Goal: Use online tool/utility: Utilize a website feature to perform a specific function

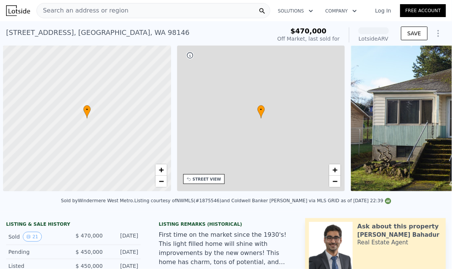
scroll to position [0, 3]
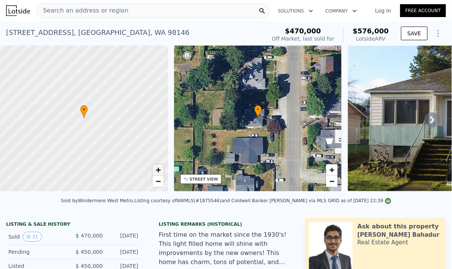
click at [155, 171] on link "+" at bounding box center [157, 170] width 11 height 11
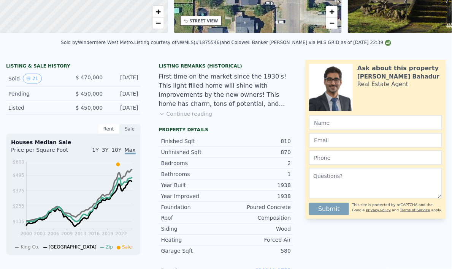
scroll to position [0, 0]
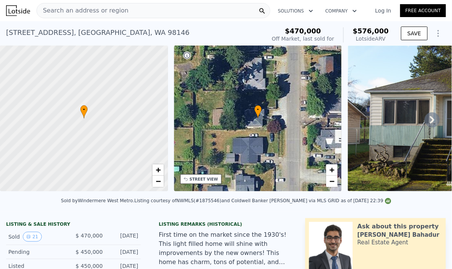
click at [431, 39] on button "Show Options" at bounding box center [437, 33] width 15 height 15
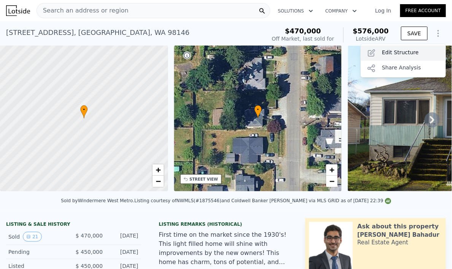
click at [412, 52] on div "Edit Structure" at bounding box center [403, 53] width 85 height 15
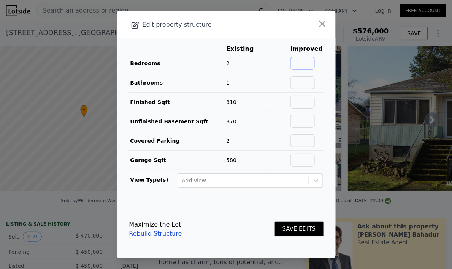
click at [310, 63] on input "text" at bounding box center [302, 63] width 24 height 13
type input "4"
click at [299, 82] on input "text" at bounding box center [302, 82] width 24 height 13
type input "2"
click at [267, 89] on td "100%" at bounding box center [278, 82] width 24 height 19
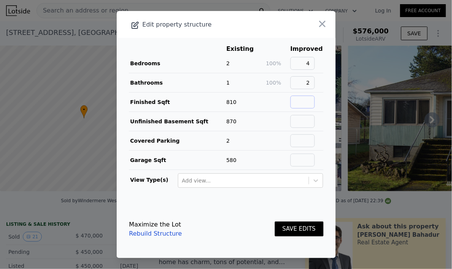
click at [299, 104] on input "text" at bounding box center [302, 102] width 24 height 13
type input "1680"
click at [277, 118] on td at bounding box center [278, 121] width 24 height 19
click at [307, 231] on button "SAVE EDITS" at bounding box center [299, 229] width 49 height 15
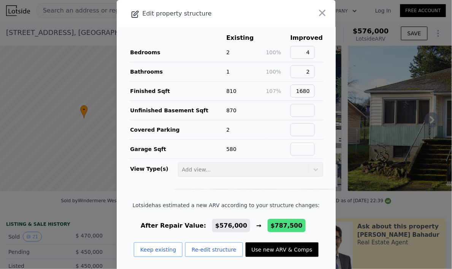
click at [271, 252] on button "Use new ARV & Comps" at bounding box center [281, 250] width 73 height 14
type input "3"
type input "5"
type input "1.5"
type input "3"
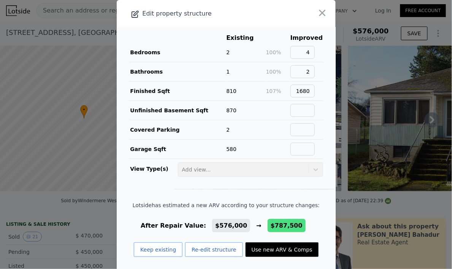
type input "1260"
type input "2030"
type input "5000"
type input "12600"
type input "$ 787,500"
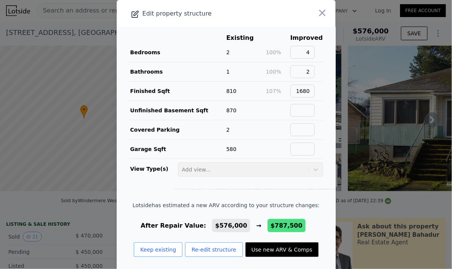
type input "$ 228,127"
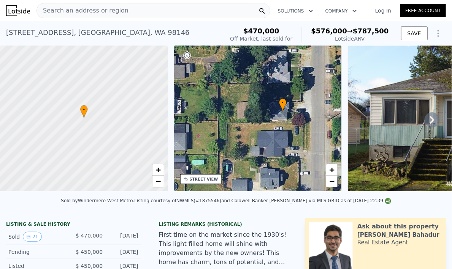
click at [278, 138] on div "• + −" at bounding box center [258, 119] width 168 height 146
click at [278, 113] on div "• + −" at bounding box center [258, 119] width 168 height 146
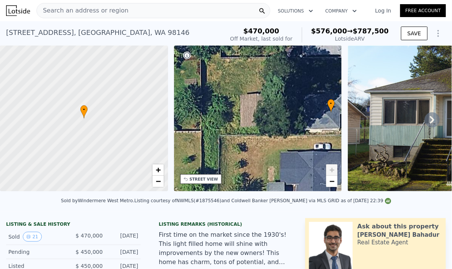
drag, startPoint x: 272, startPoint y: 127, endPoint x: 310, endPoint y: 113, distance: 39.9
click at [310, 113] on div "• + −" at bounding box center [258, 119] width 168 height 146
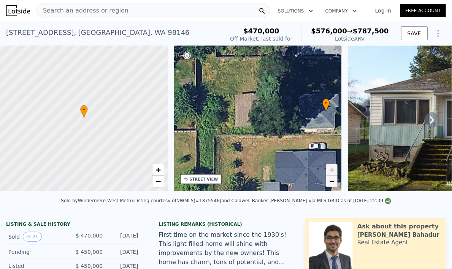
click at [331, 186] on span "−" at bounding box center [331, 181] width 5 height 9
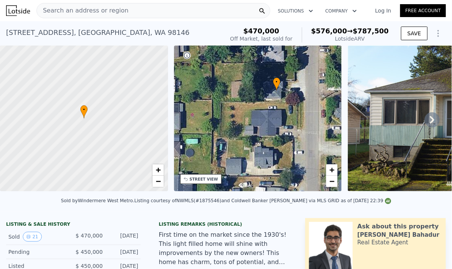
drag, startPoint x: 287, startPoint y: 138, endPoint x: 285, endPoint y: 112, distance: 25.6
click at [284, 111] on div "• + −" at bounding box center [258, 119] width 168 height 146
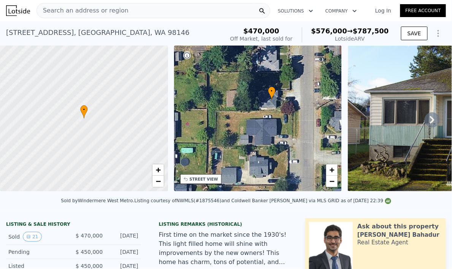
drag, startPoint x: 283, startPoint y: 146, endPoint x: 279, endPoint y: 175, distance: 29.9
click at [279, 175] on div "• + −" at bounding box center [258, 119] width 168 height 146
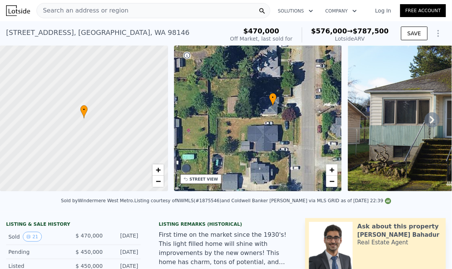
drag, startPoint x: 268, startPoint y: 137, endPoint x: 278, endPoint y: 182, distance: 46.4
click at [281, 191] on div "• + −" at bounding box center [258, 119] width 168 height 146
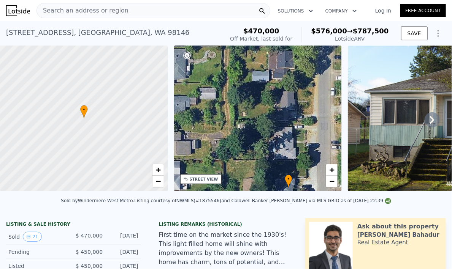
drag, startPoint x: 267, startPoint y: 130, endPoint x: 271, endPoint y: 169, distance: 39.0
click at [271, 169] on div "• + −" at bounding box center [258, 119] width 168 height 146
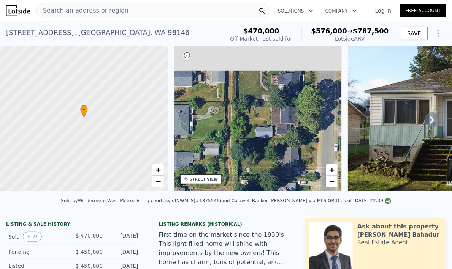
drag, startPoint x: 273, startPoint y: 177, endPoint x: 271, endPoint y: 169, distance: 8.5
click at [273, 187] on div "• + −" at bounding box center [258, 119] width 168 height 146
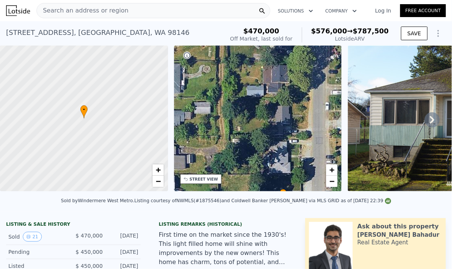
drag, startPoint x: 270, startPoint y: 170, endPoint x: 262, endPoint y: 119, distance: 51.9
click at [261, 116] on div "• + −" at bounding box center [258, 119] width 168 height 146
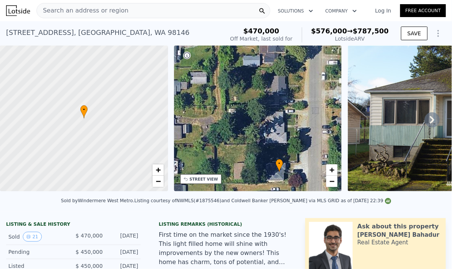
drag, startPoint x: 269, startPoint y: 165, endPoint x: 266, endPoint y: 137, distance: 28.0
click at [266, 137] on div "• + −" at bounding box center [258, 119] width 168 height 146
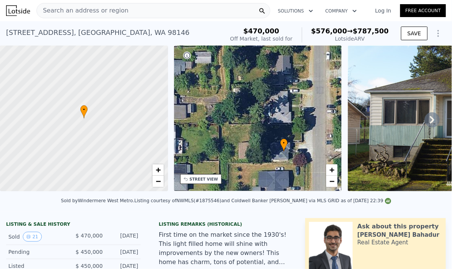
drag, startPoint x: 263, startPoint y: 155, endPoint x: 268, endPoint y: 133, distance: 22.7
click at [268, 133] on div "• + −" at bounding box center [258, 119] width 168 height 146
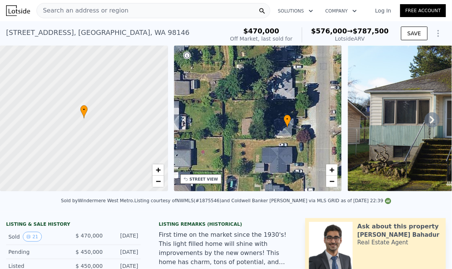
drag, startPoint x: 264, startPoint y: 153, endPoint x: 266, endPoint y: 130, distance: 23.0
click at [266, 130] on div "• + −" at bounding box center [258, 119] width 168 height 146
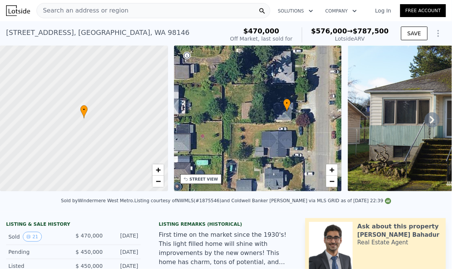
click at [267, 123] on div "• + −" at bounding box center [258, 119] width 168 height 146
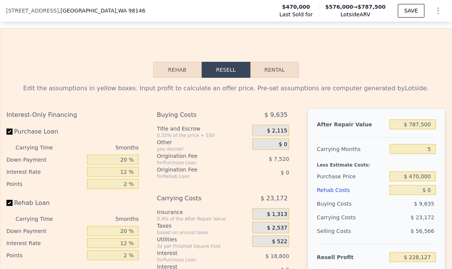
scroll to position [1154, 0]
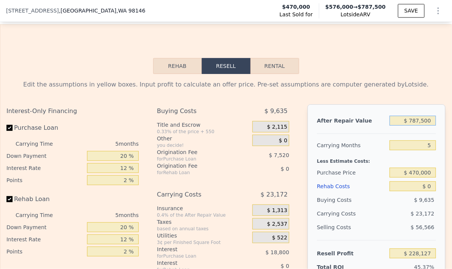
click at [409, 124] on input "$ 787,500" at bounding box center [412, 121] width 46 height 10
type input "$ 7"
type input "-$ 502,037"
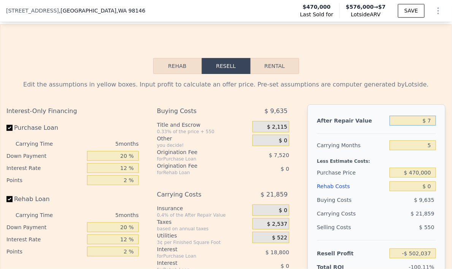
type input "$ 70"
type input "-$ 501,979"
type input "$ 700"
type input "-$ 501,395"
type input "$ 7,000"
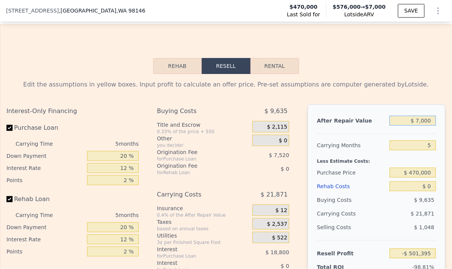
type input "-$ 495,554"
type input "$ 70,000"
type input "-$ 437,140"
type input "$ 700,000"
type input "$ 146,998"
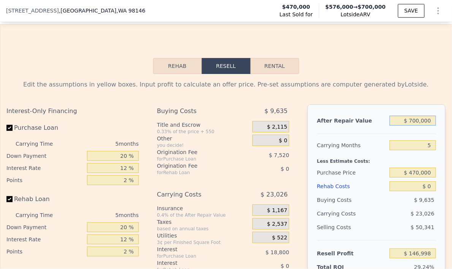
type input "$ 700,000"
click at [429, 150] on input "5" at bounding box center [412, 146] width 46 height 10
type input "6"
type input "$ 142,393"
type input "7"
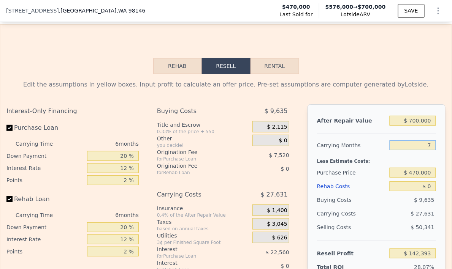
type input "$ 137,789"
type input "7"
click at [420, 178] on input "$ 470,000" at bounding box center [412, 173] width 46 height 10
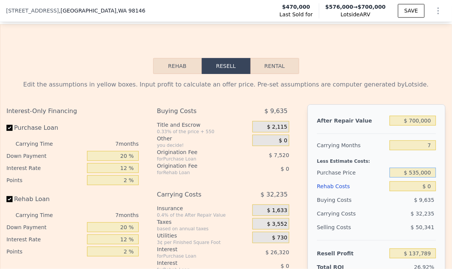
type input "$ 535,000"
click at [426, 190] on input "$ 0" at bounding box center [412, 187] width 46 height 10
type input "$ 67,892"
type input "$ 1"
type input "$ 67,891"
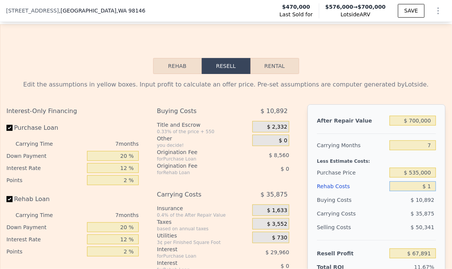
type input "$ 15"
type input "$ 67,877"
type input "$ 150"
type input "$ 67,733"
type input "$ 1,500"
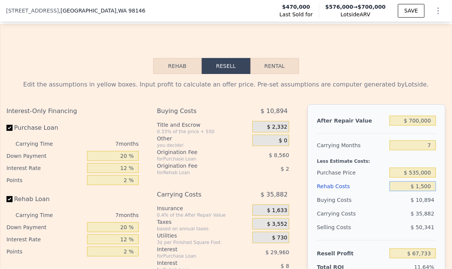
type input "$ 66,284"
type input "$ 15,000"
type input "$ 51,812"
type input "$ 150,000"
type input "-$ 92,908"
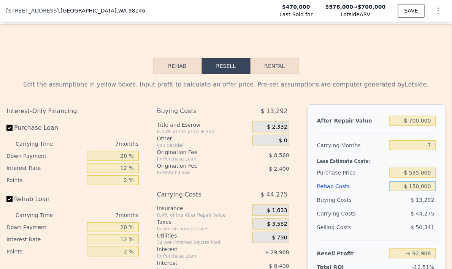
type input "$ 150,000"
click at [358, 178] on div "Purchase Price" at bounding box center [352, 173] width 70 height 14
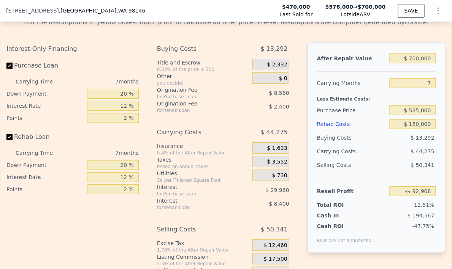
scroll to position [1223, 0]
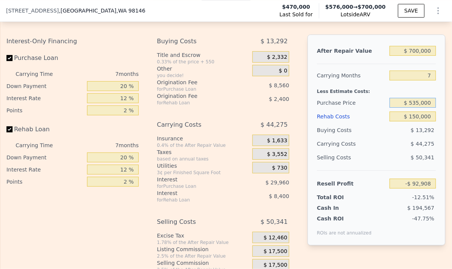
click at [408, 108] on input "$ 535,000" at bounding box center [412, 103] width 46 height 10
type input "$ 450,000"
click at [373, 123] on div "Rehab Costs" at bounding box center [352, 117] width 70 height 14
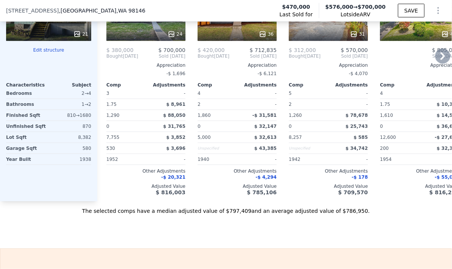
scroll to position [1179, 0]
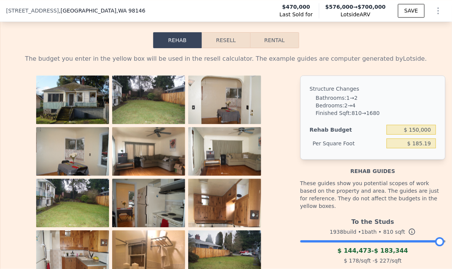
click at [230, 48] on button "Resell" at bounding box center [226, 40] width 48 height 16
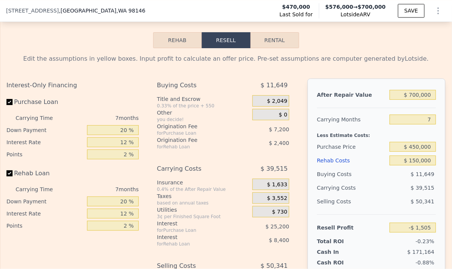
scroll to position [1267, 0]
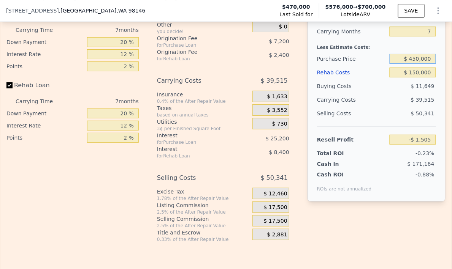
click at [411, 64] on input "$ 450,000" at bounding box center [412, 59] width 46 height 10
type input "$ 400,000"
click at [372, 79] on div "Rehab Costs" at bounding box center [352, 73] width 70 height 14
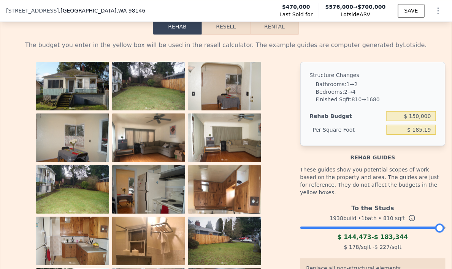
scroll to position [1185, 0]
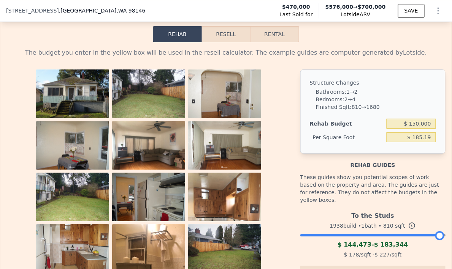
click at [224, 40] on button "Resell" at bounding box center [226, 34] width 48 height 16
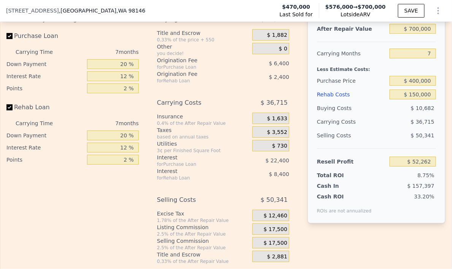
scroll to position [1217, 0]
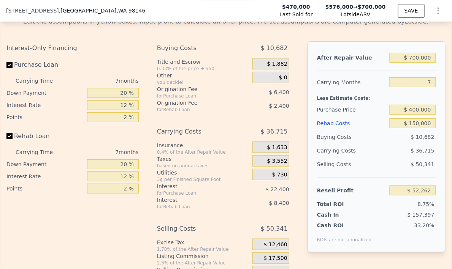
type input "2"
type input "4"
type input "1"
type input "2"
type input "720"
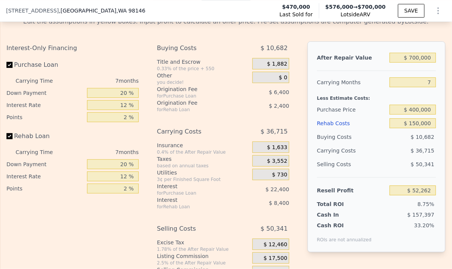
type input "1130"
type input "7200"
type input "11250"
type input "$ 576,000"
type input "5"
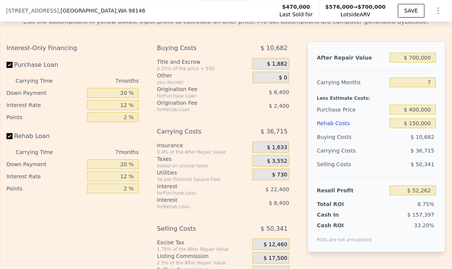
type input "$ 0"
type input "$ 32,025"
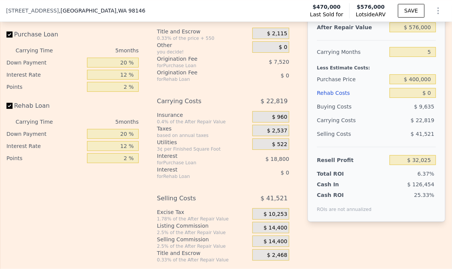
scroll to position [1182, 0]
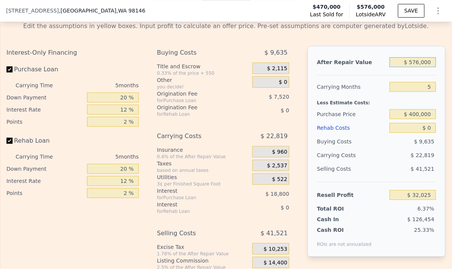
click at [422, 67] on input "$ 576,000" at bounding box center [412, 62] width 46 height 10
type input "$ 70"
type input "-$ 501,979"
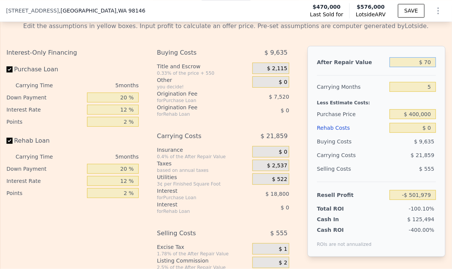
type input "$ 700"
type input "-$ 501,395"
type input "$ 7,000"
type input "-$ 495,554"
type input "$ 70,000"
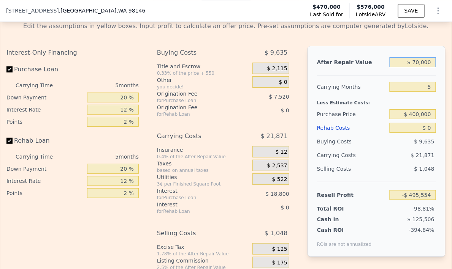
type input "-$ 437,140"
type input "$ 700,000"
type input "$ 146,998"
type input "$ 700,000"
click at [429, 89] on input "5" at bounding box center [412, 87] width 46 height 10
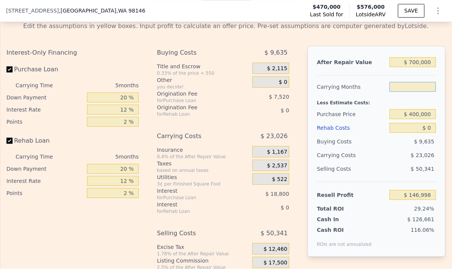
type input "6"
type input "$ 142,393"
type input "6"
click at [427, 129] on input "$ 0" at bounding box center [412, 128] width 46 height 10
type input "$ 1"
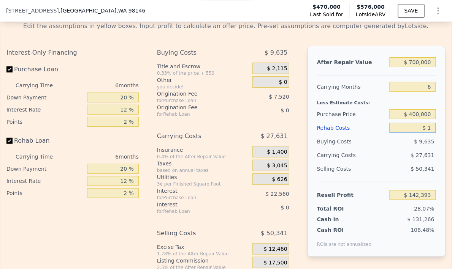
type input "$ 142,392"
type input "$ 150"
type input "$ 142,235"
type input "$ 1,500"
type input "$ 140,797"
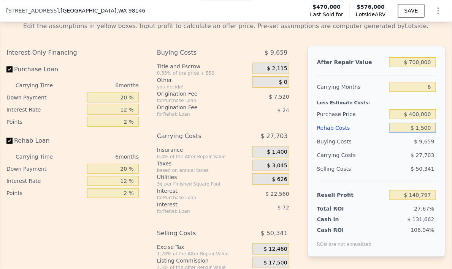
type input "$ 15,000"
type input "$ 126,433"
type input "$ 150,000"
type input "-$ 17,207"
type input "$ 150,000"
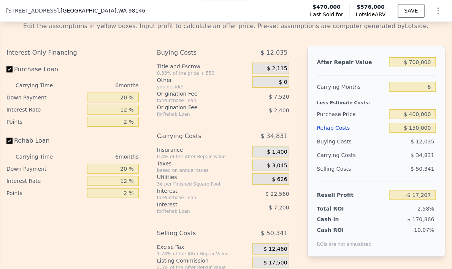
click at [371, 188] on div "Resell Profit -$ 17,207" at bounding box center [376, 192] width 119 height 20
click at [369, 161] on div "$ 34,831" at bounding box center [399, 156] width 73 height 14
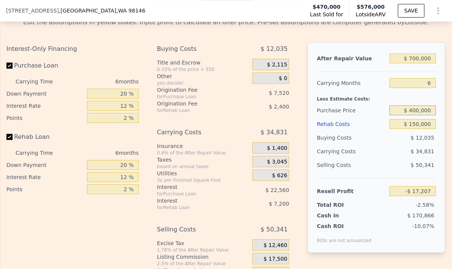
click at [420, 111] on input "$ 400,000" at bounding box center [412, 111] width 46 height 10
type input "$ 370,000"
click at [367, 129] on div "Rehab Costs" at bounding box center [352, 124] width 70 height 14
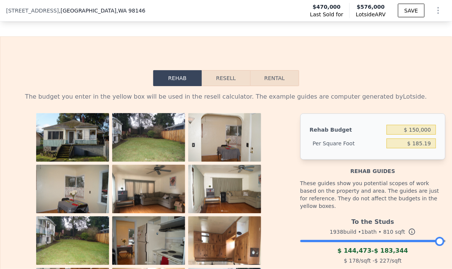
click at [234, 75] on button "Resell" at bounding box center [226, 78] width 48 height 16
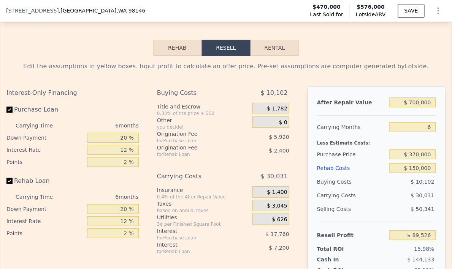
scroll to position [1163, 0]
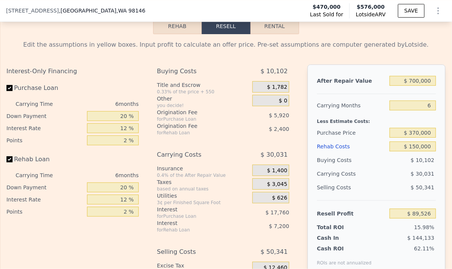
click at [418, 60] on div "Edit the assumptions in yellow boxes. Input profit to calculate an offer price.…" at bounding box center [225, 178] width 439 height 277
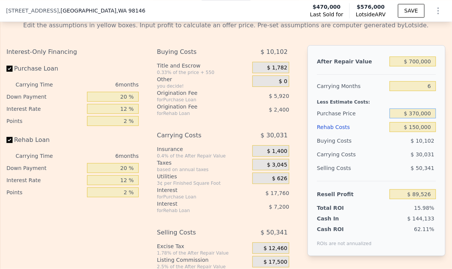
click at [407, 119] on input "$ 370,000" at bounding box center [412, 114] width 46 height 10
type input "$ 400,000"
click at [390, 37] on div "Edit the assumptions in yellow boxes. Input profit to calculate an offer price.…" at bounding box center [225, 159] width 439 height 277
type input "$ 57,506"
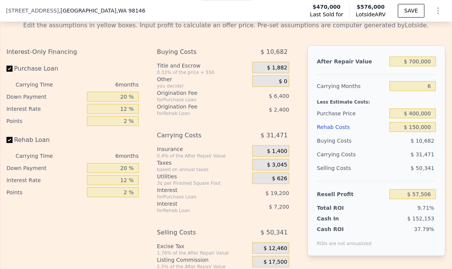
type input "$ 576,000"
type input "5"
type input "$ 0"
type input "$ 32,025"
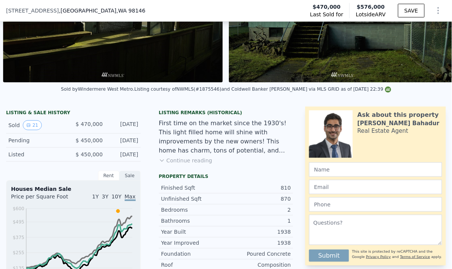
scroll to position [223, 0]
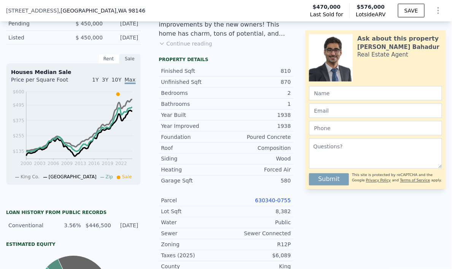
click at [272, 204] on link "630340-0755" at bounding box center [273, 201] width 36 height 6
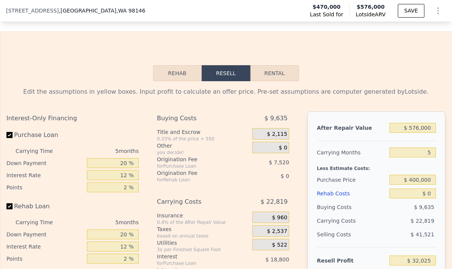
scroll to position [1178, 0]
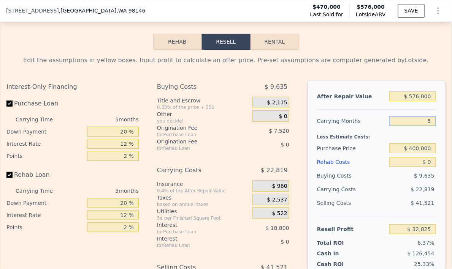
click at [429, 125] on input "5" at bounding box center [412, 121] width 46 height 10
type input "10"
type input "$ 9,207"
type input "10"
click at [416, 153] on input "$ 400,000" at bounding box center [412, 149] width 46 height 10
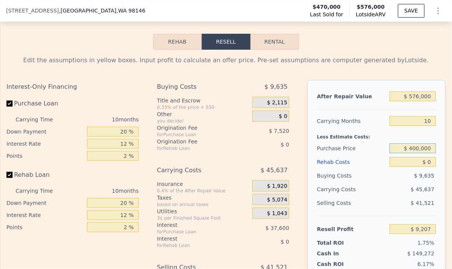
click at [416, 153] on input "$ 400,000" at bounding box center [412, 149] width 46 height 10
type input "$ 500,000"
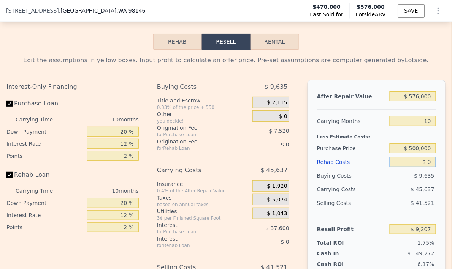
type input "-$ 23,773"
click at [427, 167] on input "$ 0" at bounding box center [412, 162] width 46 height 10
type input "$ 1"
type input "-$ 23,774"
type input "$ 15"
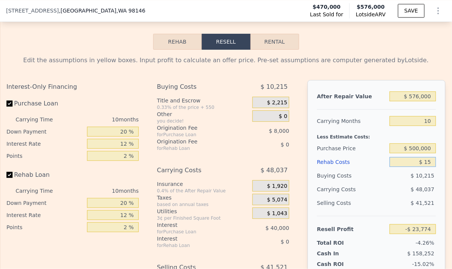
type input "-$ 23,788"
type input "$ 150"
type input "-$ 23,935"
type input "$ 1,500"
type input "-$ 25,417"
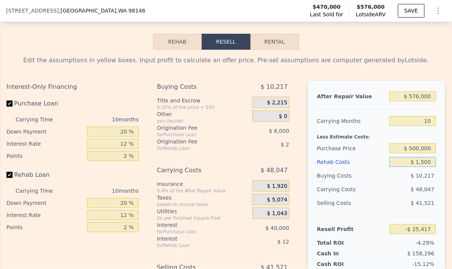
type input "$ 15,000"
type input "-$ 40,213"
type input "$ 150,000"
type input "-$ 188,173"
type input "$ 1,500,000"
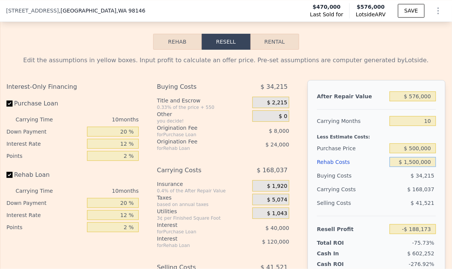
type input "-$ 1,667,773"
type input "$ 150,000"
type input "-$ 188,173"
type input "$ 150,000"
click at [366, 155] on div "Purchase Price" at bounding box center [352, 149] width 70 height 14
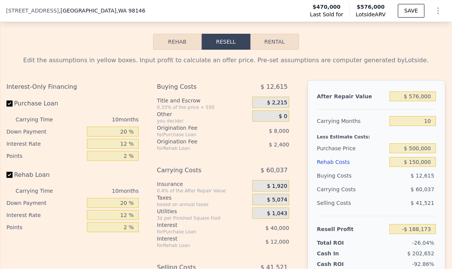
scroll to position [1182, 0]
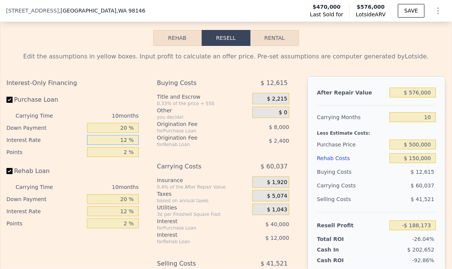
click at [127, 145] on input "12 %" at bounding box center [113, 140] width 52 height 10
type input "1 %"
type input "-$ 151,503"
type input "10 %"
type input "-$ 181,503"
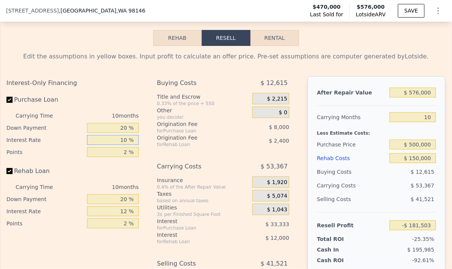
type input "10 %"
click at [125, 157] on input "2 %" at bounding box center [113, 152] width 52 height 10
type input "1 %"
type input "-$ 177,503"
type input "1 %"
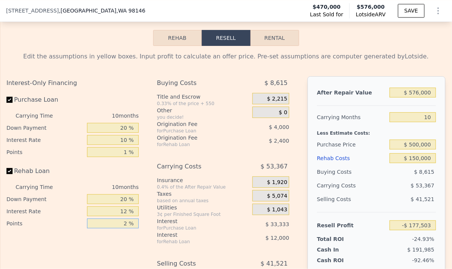
click at [125, 229] on input "2 %" at bounding box center [113, 224] width 52 height 10
type input "1 %"
type input "-$ 176,303"
type input "1 %"
click at [124, 217] on input "12 %" at bounding box center [113, 212] width 52 height 10
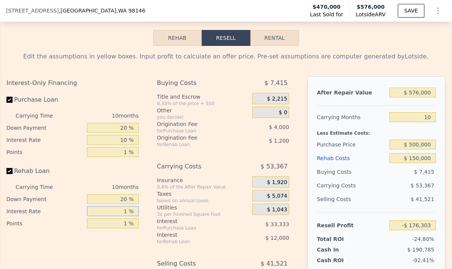
type input "11 %"
type input "-$ 175,303"
type input "11 %"
click at [126, 204] on input "20 %" at bounding box center [113, 200] width 52 height 10
type input "2 %"
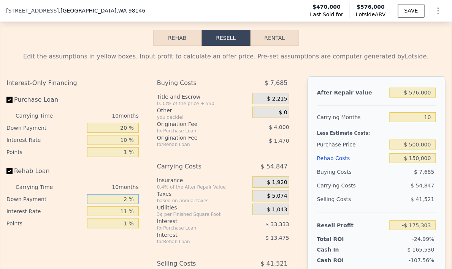
type input "-$ 178,053"
type input "1 %"
type input "-$ 178,198"
type input "15 %"
type input "-$ 176,068"
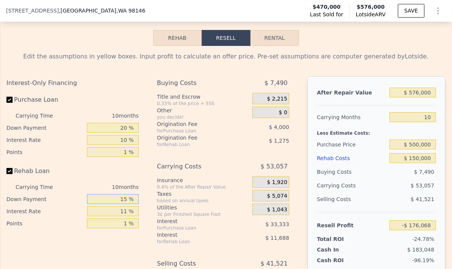
type input "15 %"
click at [126, 133] on input "20 %" at bounding box center [113, 128] width 52 height 10
type input "2 %"
type input "-$ 184,468"
type input "1 %"
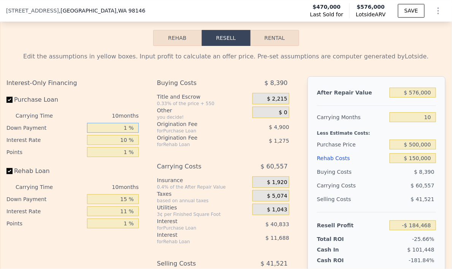
type input "-$ 184,938"
type input "15 %"
type input "-$ 178,408"
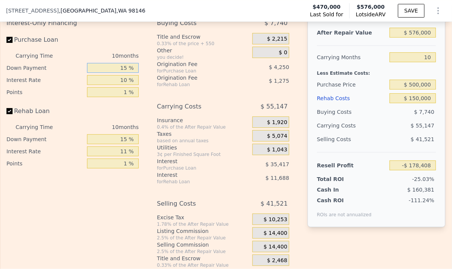
scroll to position [1237, 0]
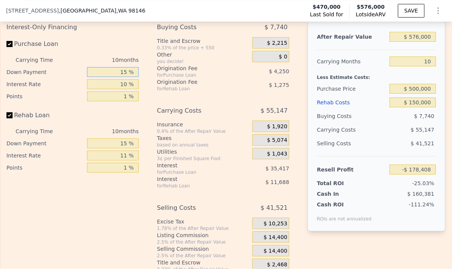
type input "15 %"
click at [409, 42] on input "$ 576,000" at bounding box center [412, 37] width 46 height 10
type input "$ 70"
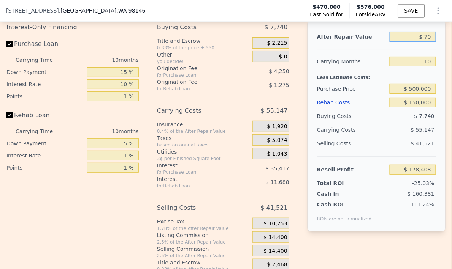
type input "-$ 711,452"
type input "$ 700"
type input "-$ 710,869"
type input "$ 7,000"
type input "-$ 705,038"
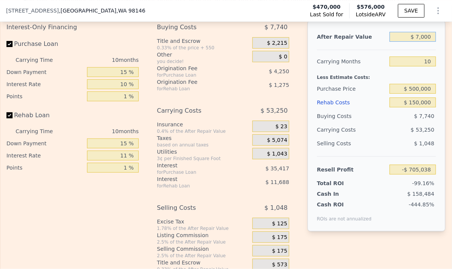
type input "$ 70,000"
type input "-$ 646,729"
type input "$ 700,000"
type input "-$ 63,641"
type input "$ 700,000"
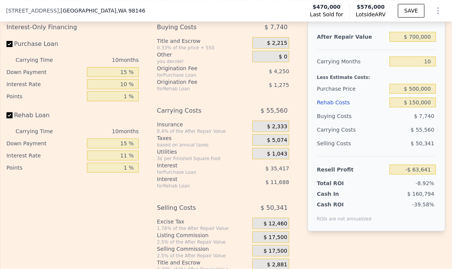
click at [371, 50] on div at bounding box center [376, 47] width 119 height 6
click at [422, 93] on input "$ 500,000" at bounding box center [412, 89] width 46 height 10
type input "$ 450,000"
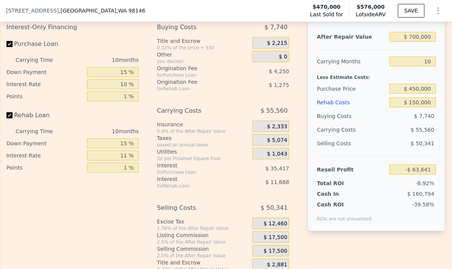
click at [373, 136] on div "$ 55,560" at bounding box center [399, 130] width 73 height 14
type input "-$ 9,510"
